Goal: Task Accomplishment & Management: Manage account settings

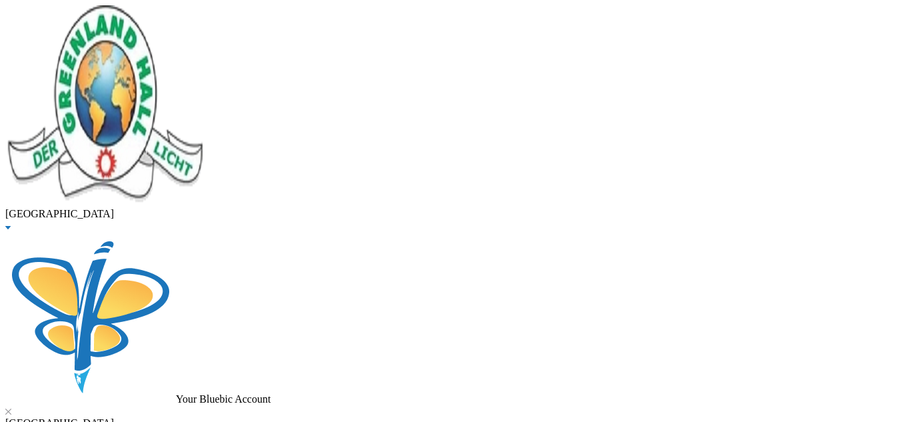
scroll to position [37, 0]
checkbox input "false"
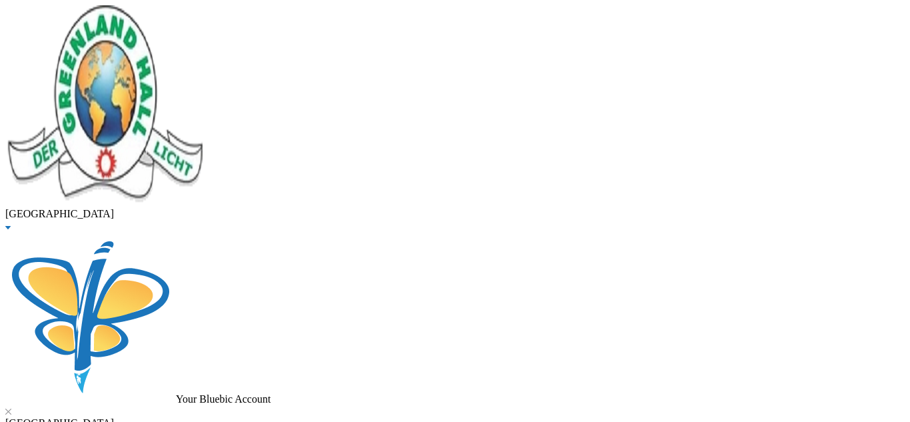
checkbox input "false"
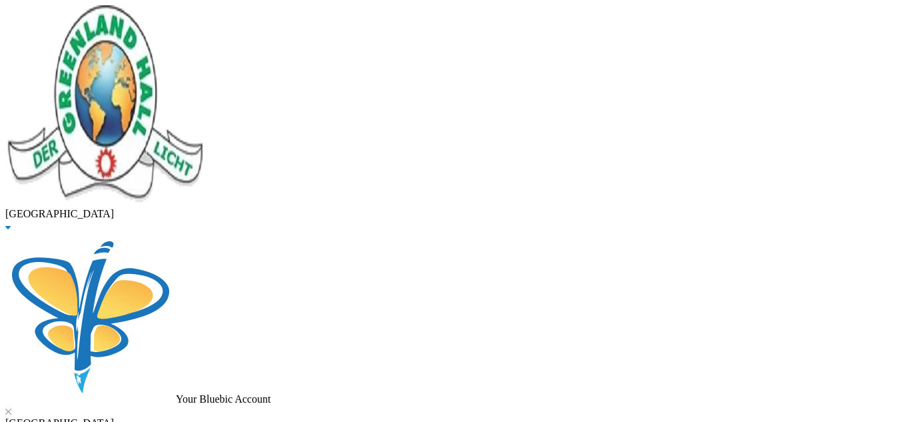
checkbox input "false"
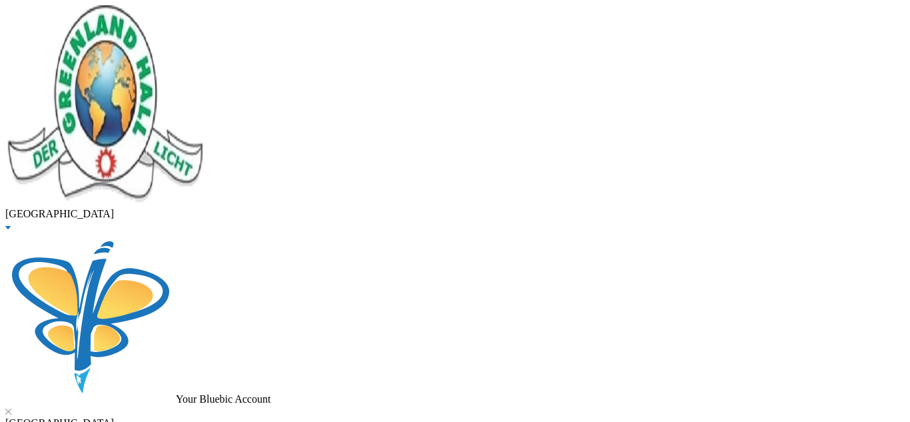
checkbox input "false"
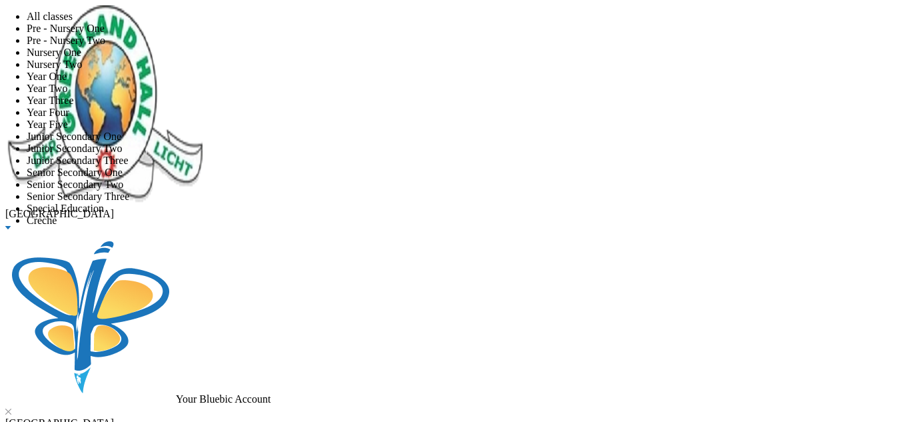
click at [270, 23] on li "All classes" at bounding box center [469, 17] width 884 height 12
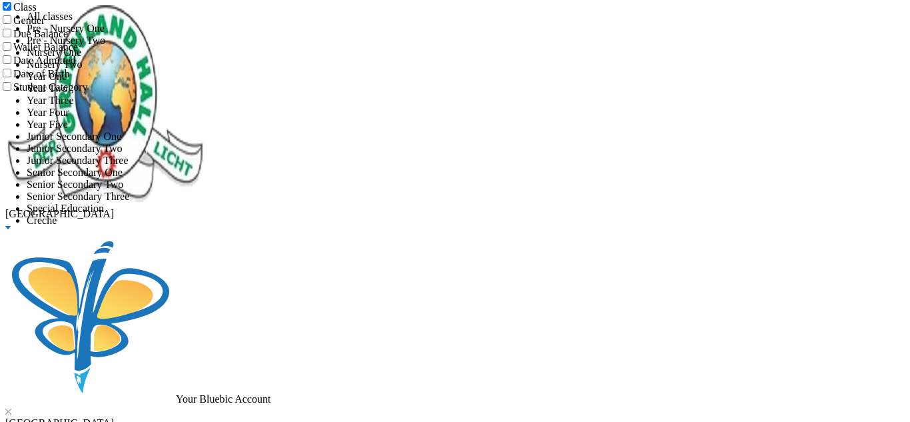
click at [11, 11] on input "Class" at bounding box center [7, 6] width 9 height 9
checkbox input "false"
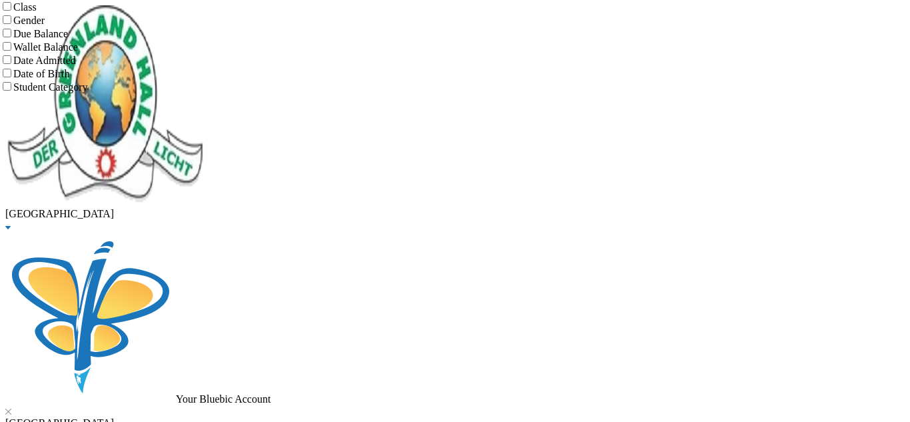
type input "yuusf"
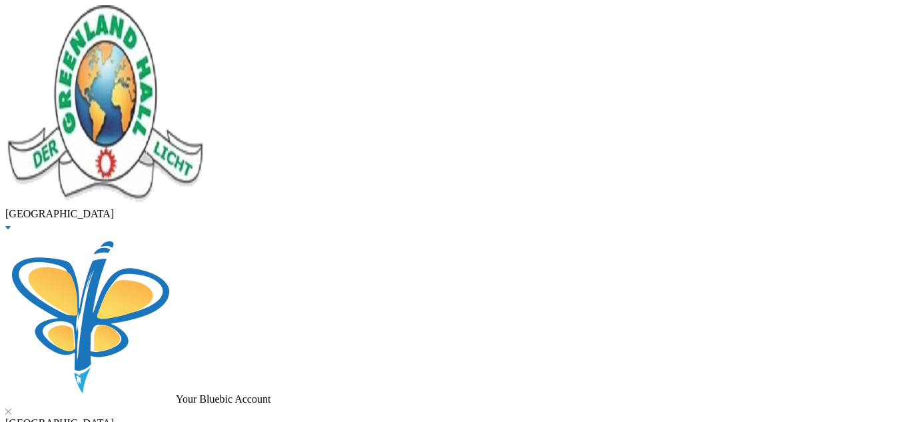
drag, startPoint x: 257, startPoint y: 117, endPoint x: 169, endPoint y: 111, distance: 87.5
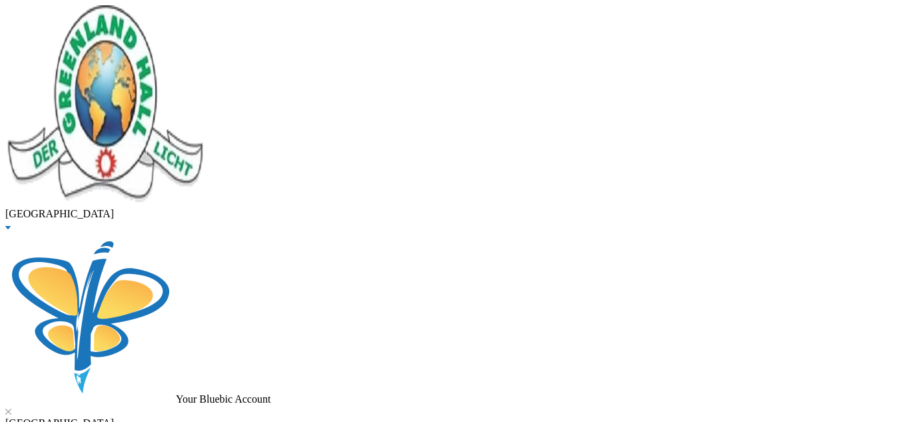
type input "opebiyi"
drag, startPoint x: 204, startPoint y: 111, endPoint x: 91, endPoint y: 125, distance: 113.4
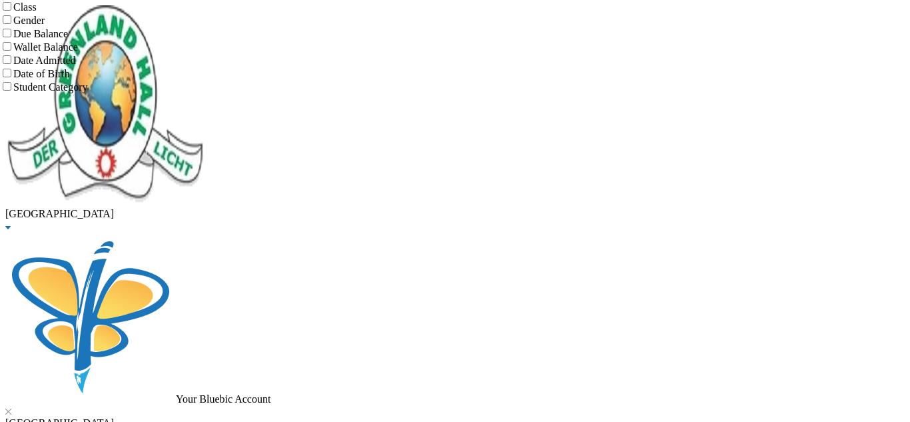
click at [11, 11] on input "Class" at bounding box center [7, 6] width 9 height 9
checkbox input "true"
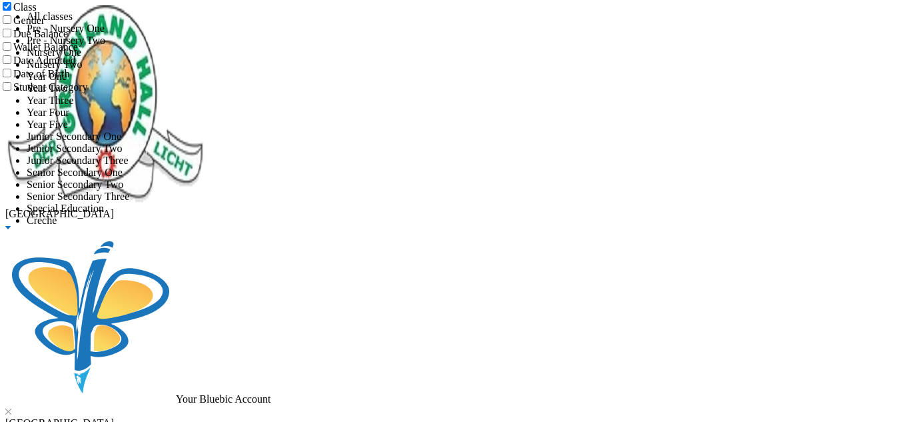
scroll to position [178, 0]
click at [252, 227] on li "Creche" at bounding box center [469, 221] width 884 height 12
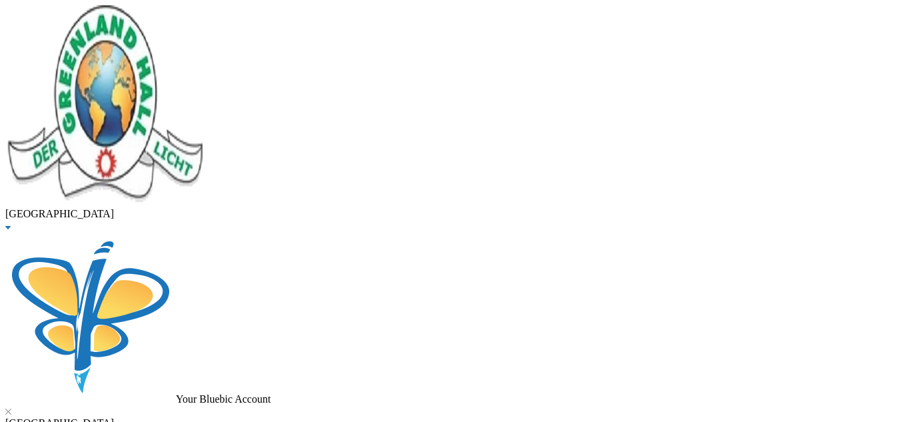
scroll to position [129, 0]
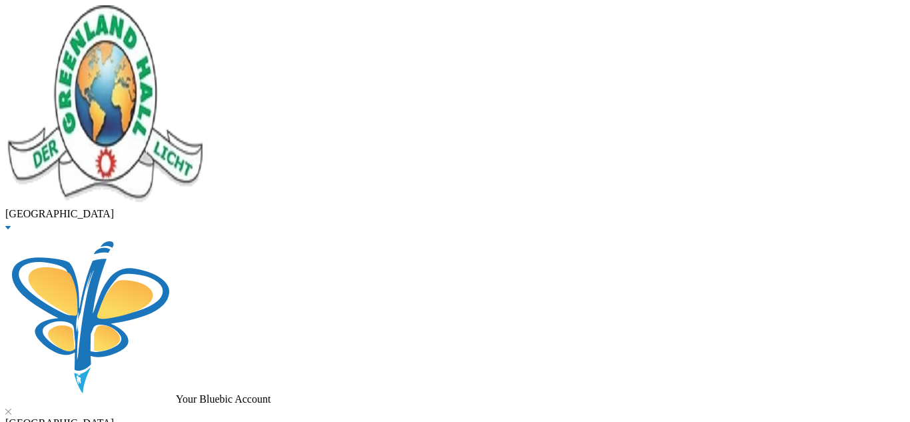
checkbox input "true"
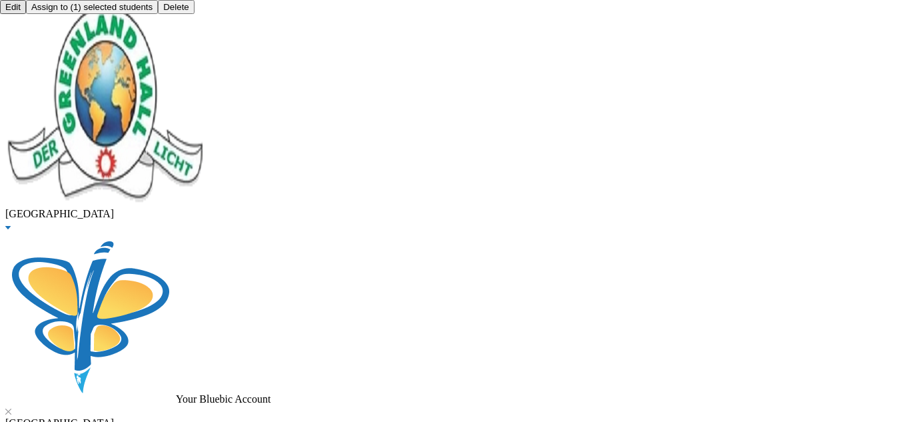
click at [158, 14] on button "Assign to ( 1 ) selected students" at bounding box center [92, 7] width 132 height 14
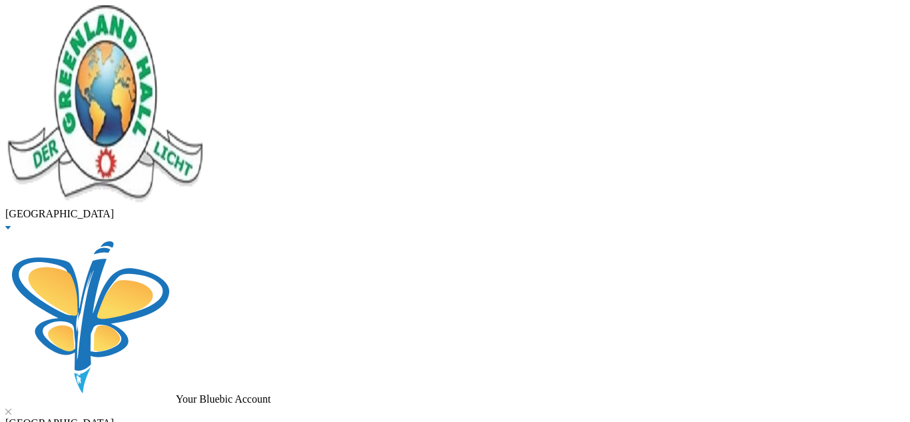
scroll to position [281, 0]
click at [158, 14] on button "Assign to ( 1 ) selected students" at bounding box center [92, 7] width 132 height 14
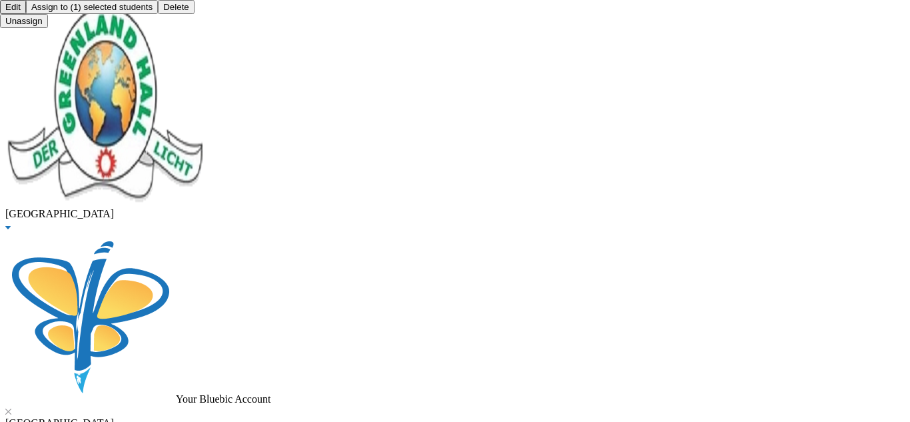
click at [158, 14] on button "Assign to ( 1 ) selected students" at bounding box center [92, 7] width 132 height 14
